Goal: Task Accomplishment & Management: Manage account settings

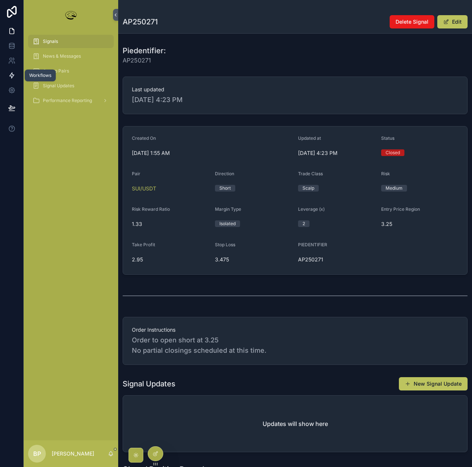
scroll to position [140, 0]
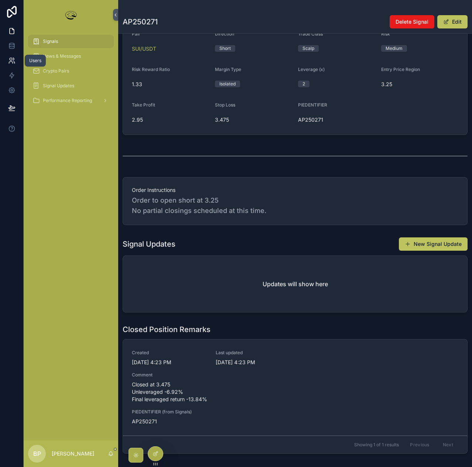
click at [11, 61] on icon at bounding box center [11, 60] width 7 height 7
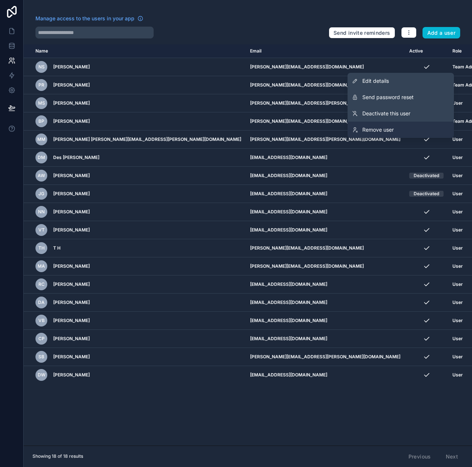
click at [384, 133] on span "Remove user" at bounding box center [377, 129] width 31 height 7
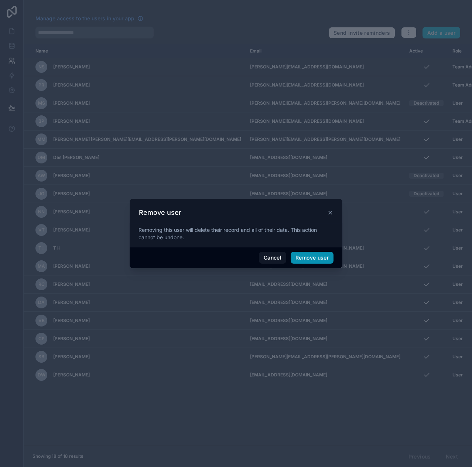
click at [319, 258] on button "Remove user" at bounding box center [312, 258] width 43 height 12
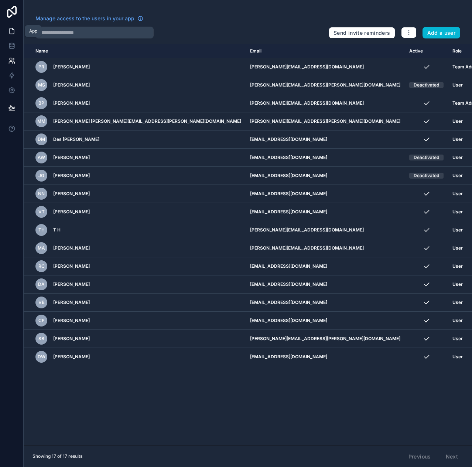
click at [8, 24] on link at bounding box center [11, 31] width 23 height 15
